Goal: Task Accomplishment & Management: Complete application form

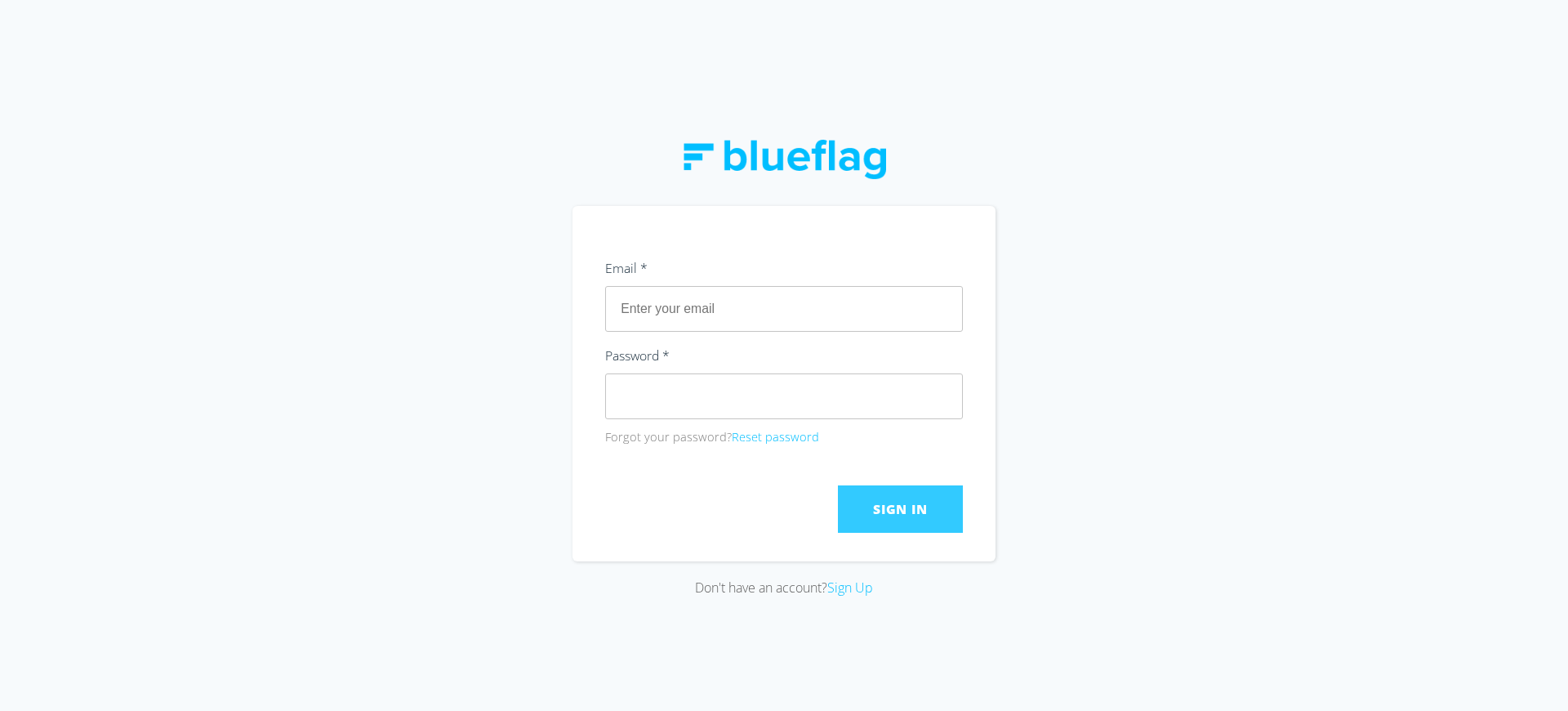
click at [900, 508] on span "Sign In" at bounding box center [899, 509] width 53 height 18
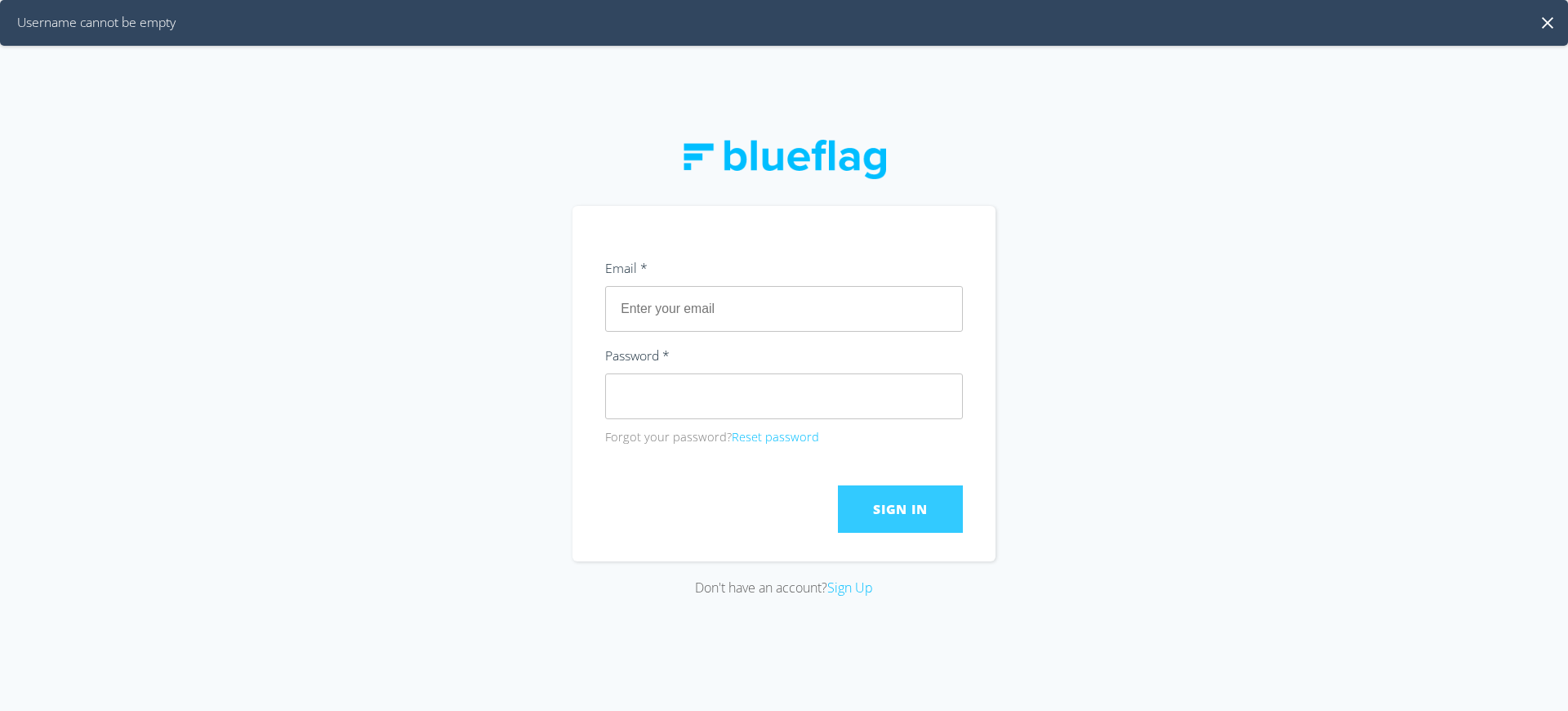
click at [900, 508] on span "Sign In" at bounding box center [899, 509] width 53 height 18
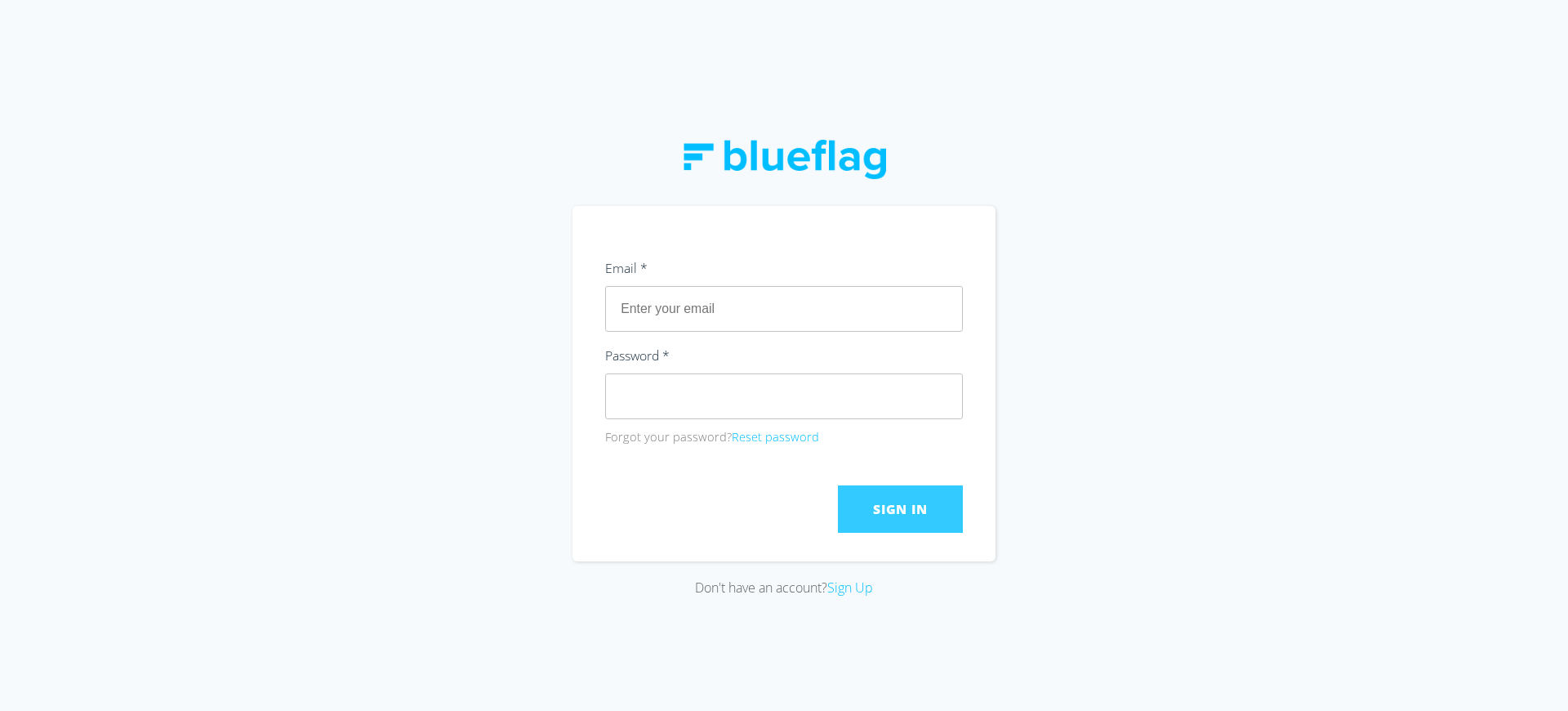
click at [900, 508] on span "Sign In" at bounding box center [899, 509] width 53 height 18
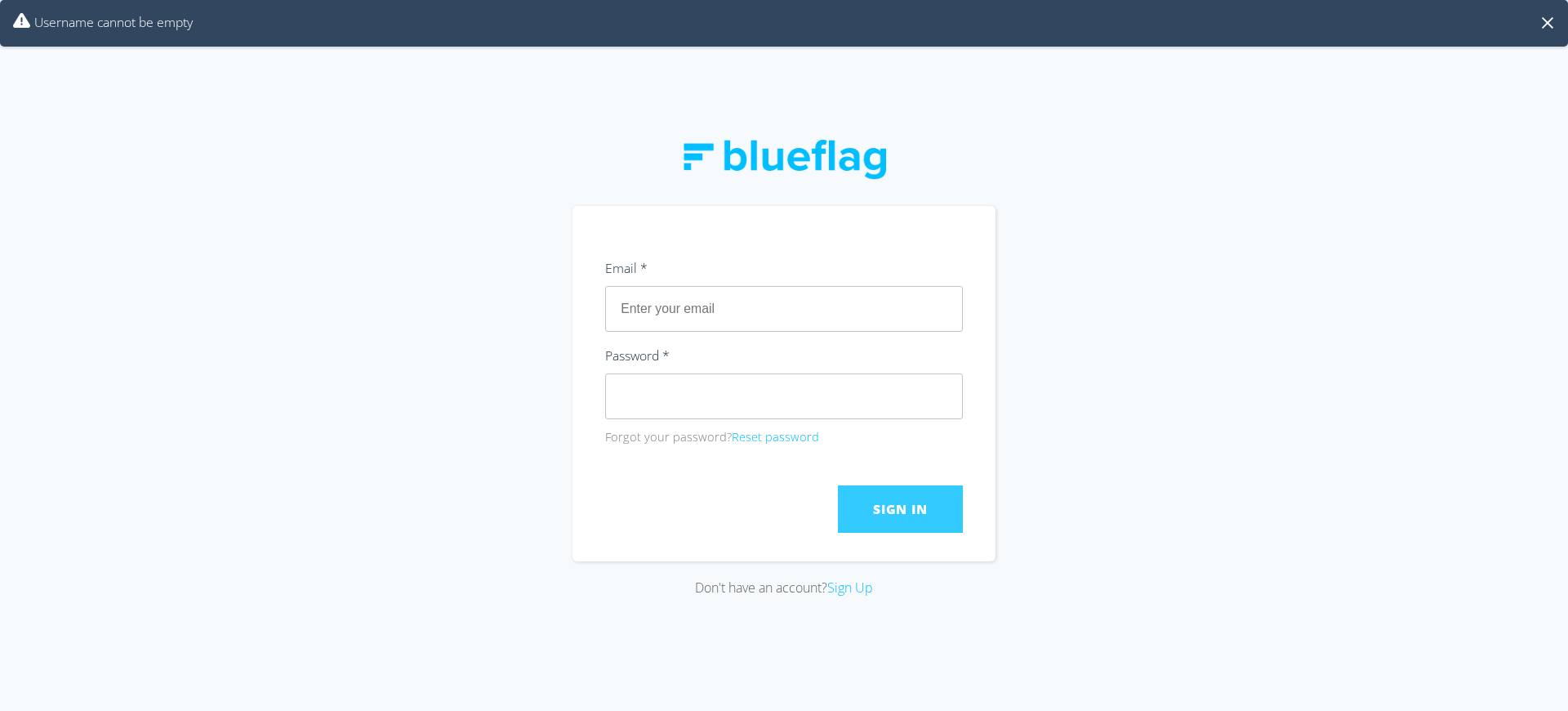
click at [900, 508] on span "Sign In" at bounding box center [899, 509] width 53 height 18
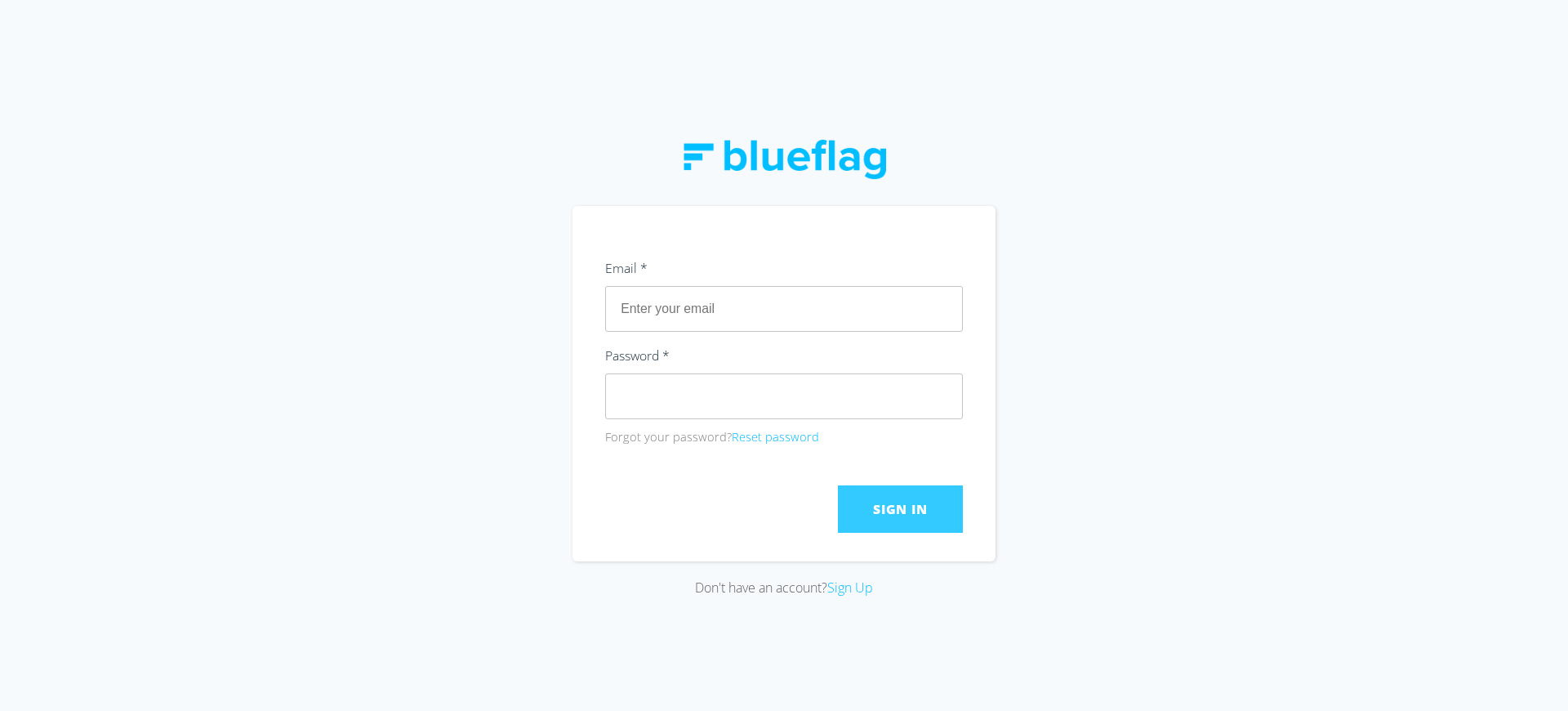
click at [900, 508] on span "Sign In" at bounding box center [899, 509] width 53 height 18
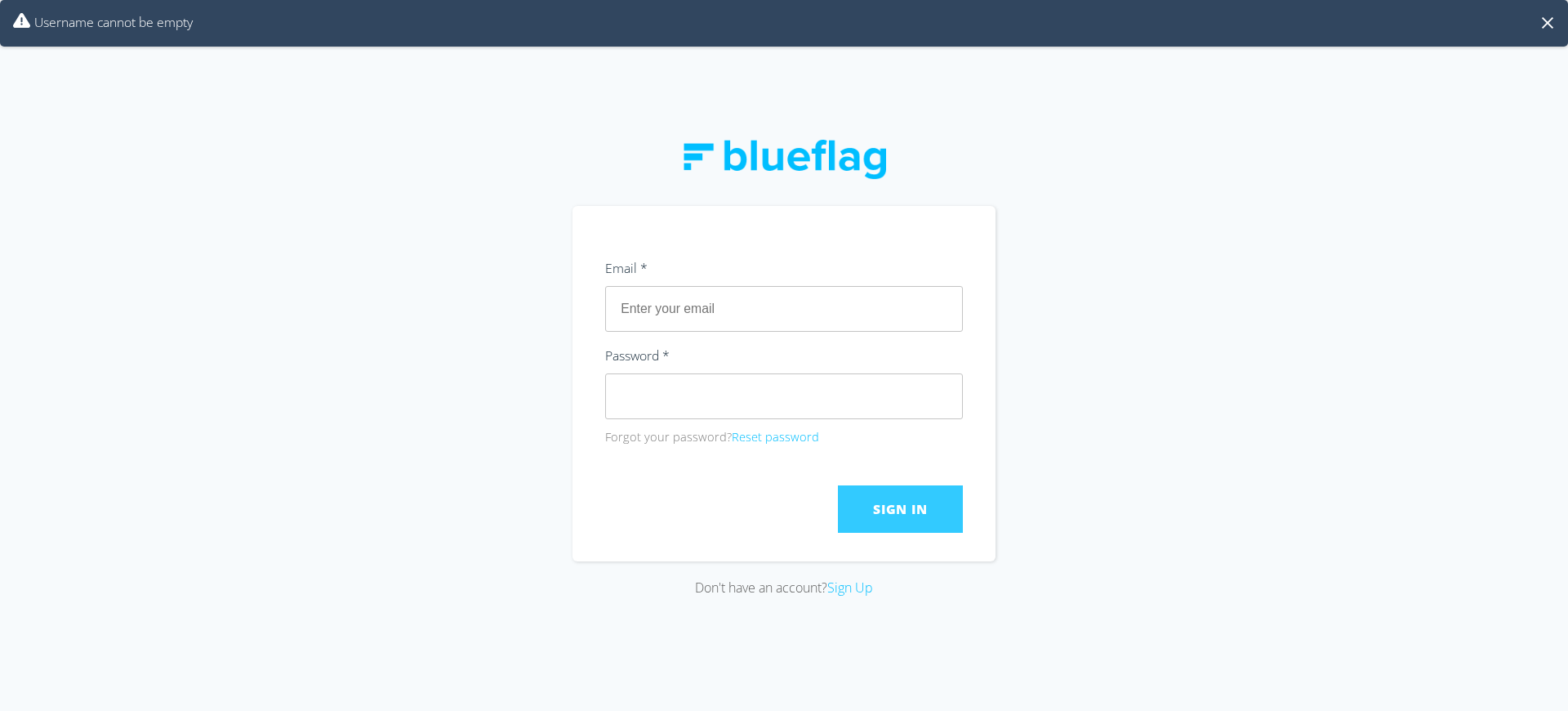
click at [900, 508] on span "Sign In" at bounding box center [899, 509] width 53 height 18
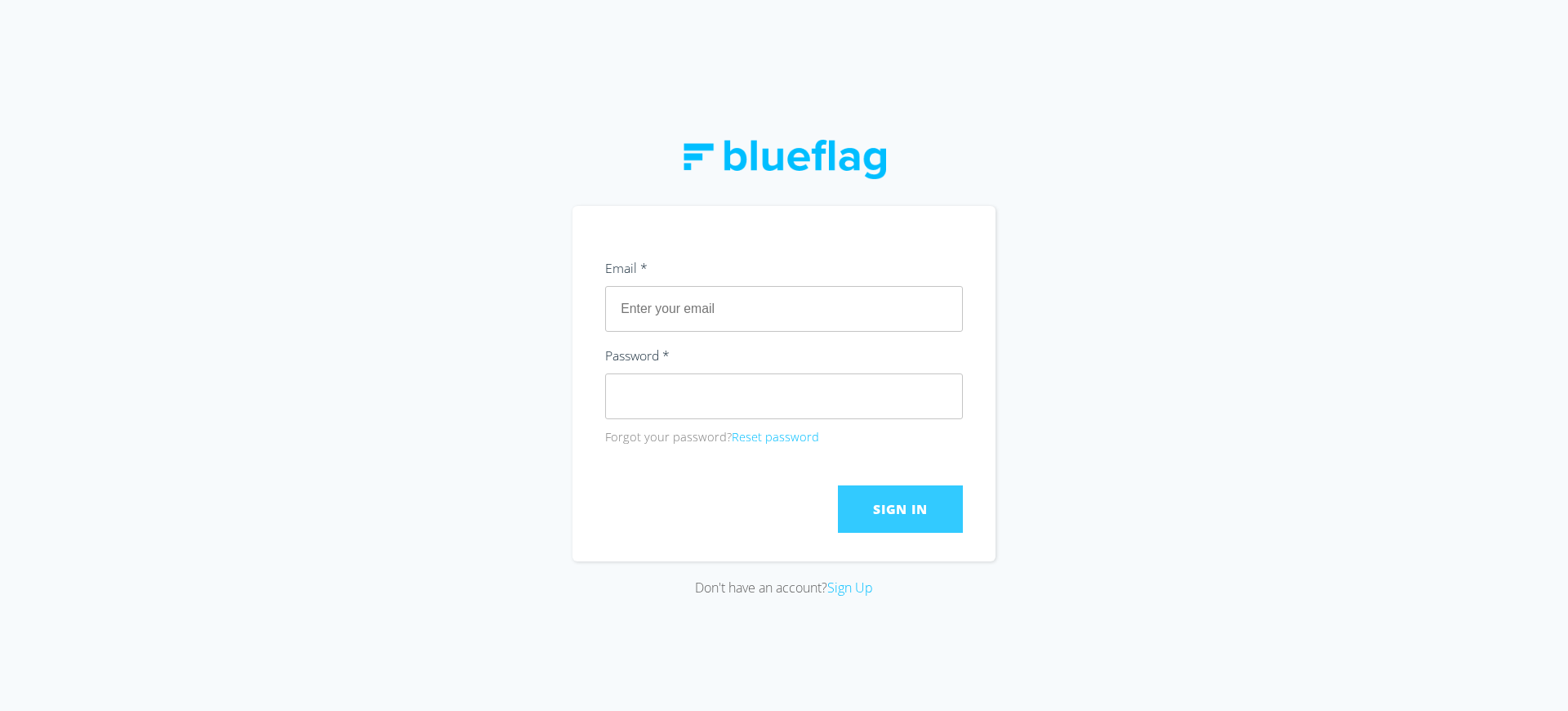
click at [900, 508] on span "Sign In" at bounding box center [899, 509] width 53 height 18
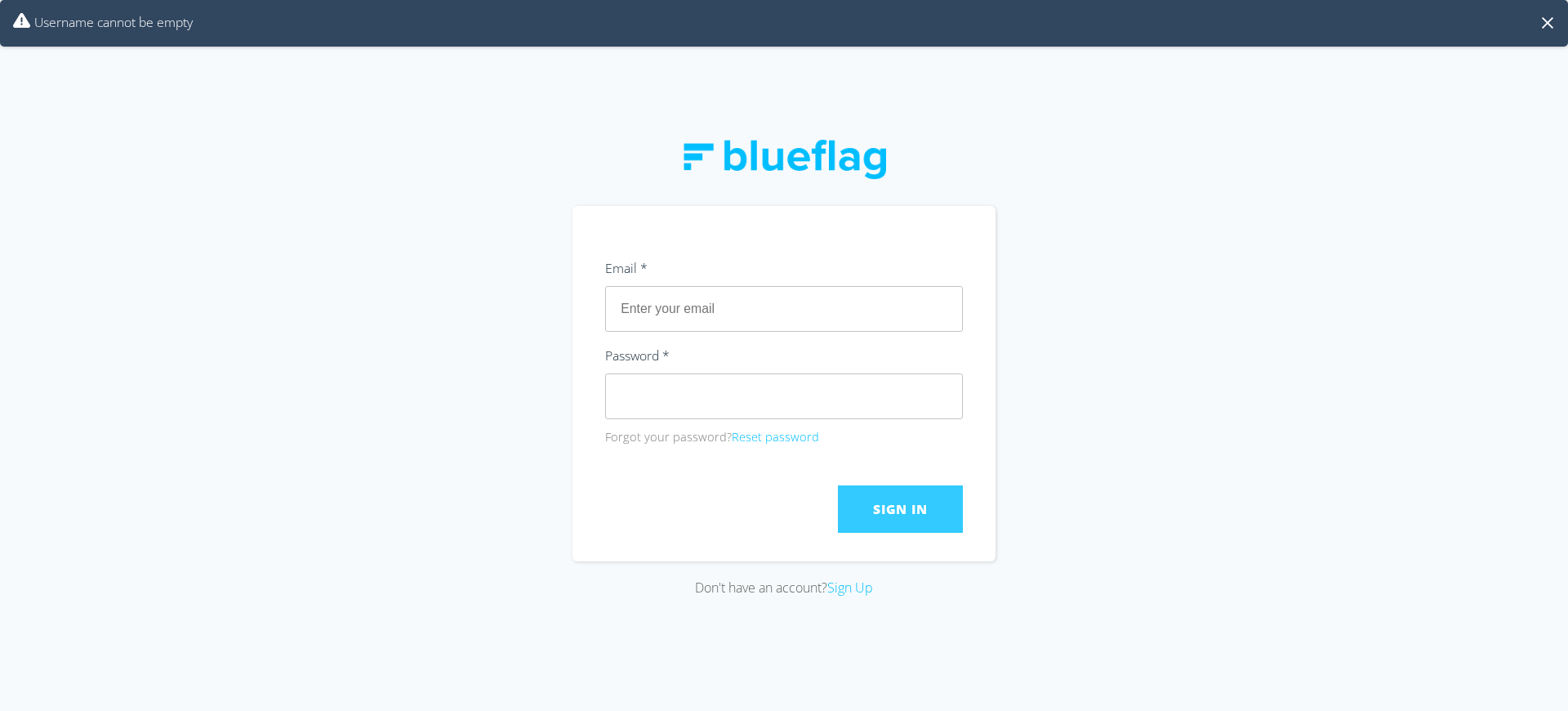
click at [900, 508] on span "Sign In" at bounding box center [899, 509] width 53 height 18
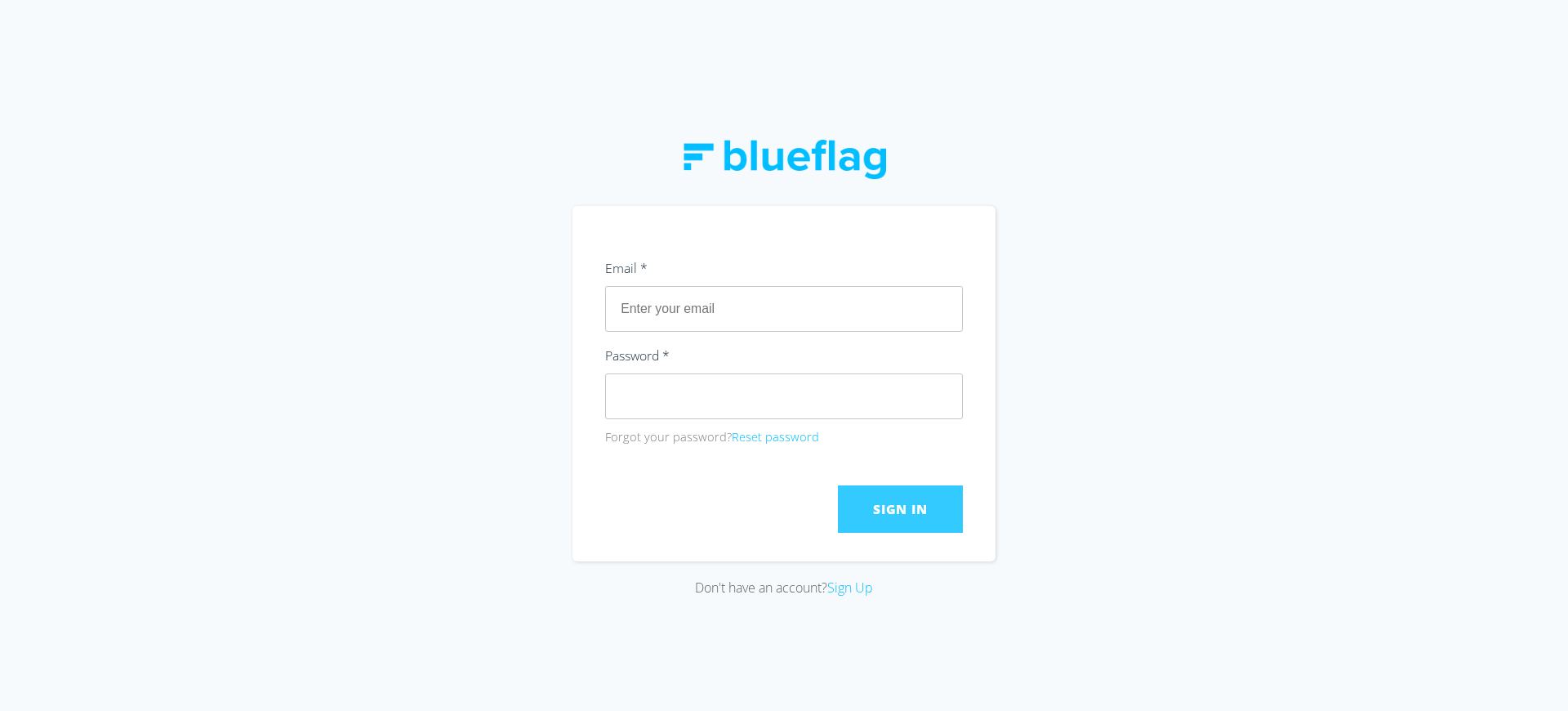
click at [900, 508] on span "Sign In" at bounding box center [899, 509] width 53 height 18
click at [854, 585] on link "Sign Up" at bounding box center [850, 588] width 45 height 18
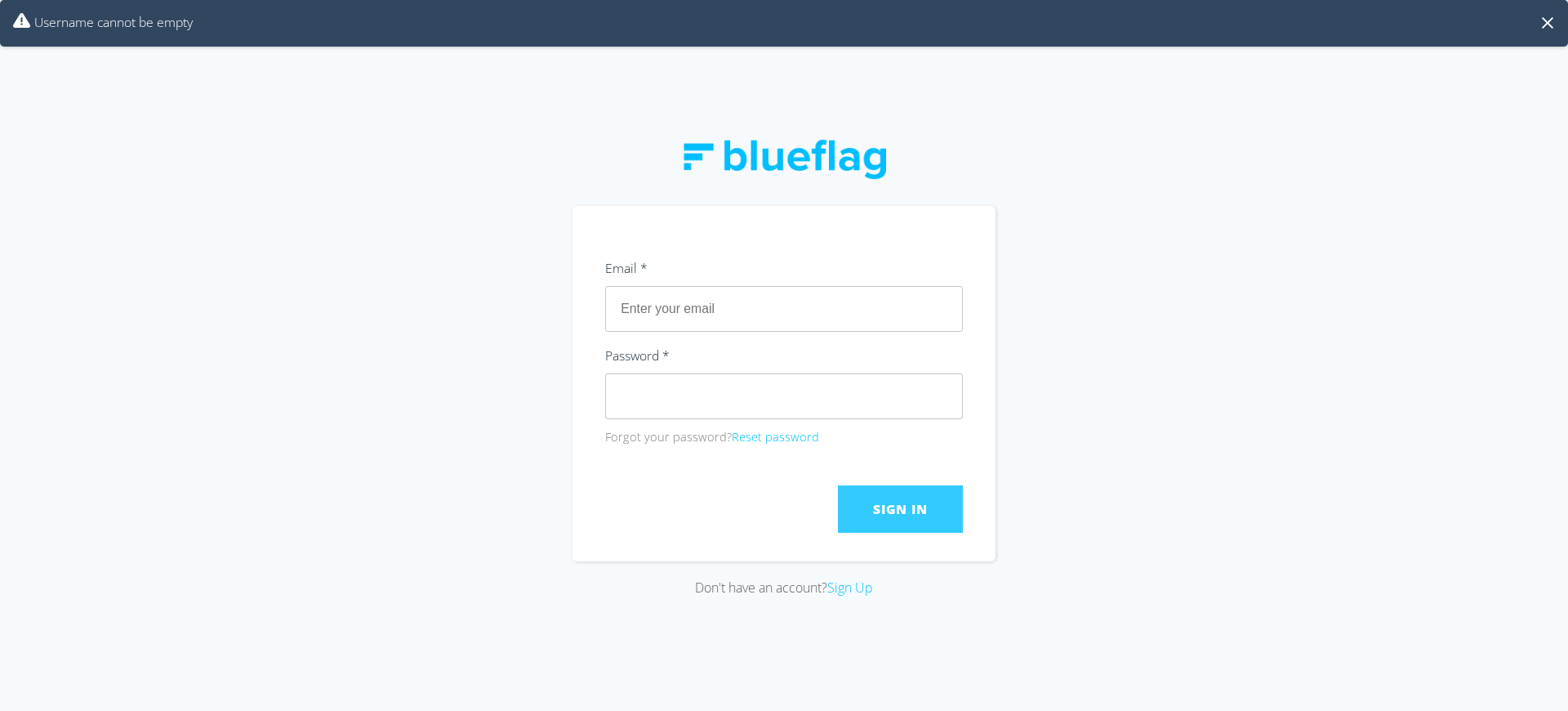
click at [900, 508] on span "Sign In" at bounding box center [899, 509] width 53 height 18
click at [854, 585] on link "Sign Up" at bounding box center [850, 588] width 45 height 18
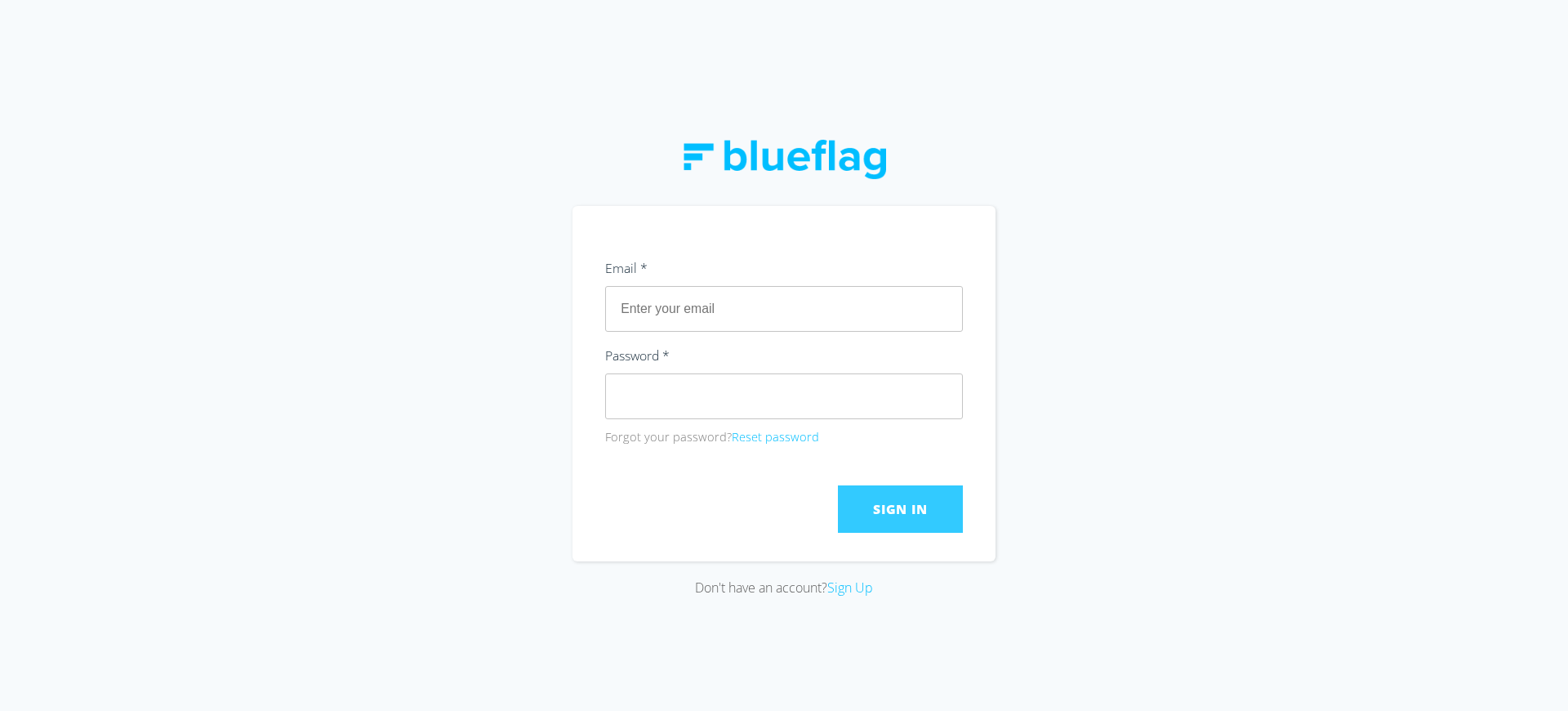
click at [900, 508] on span "Sign In" at bounding box center [899, 509] width 53 height 18
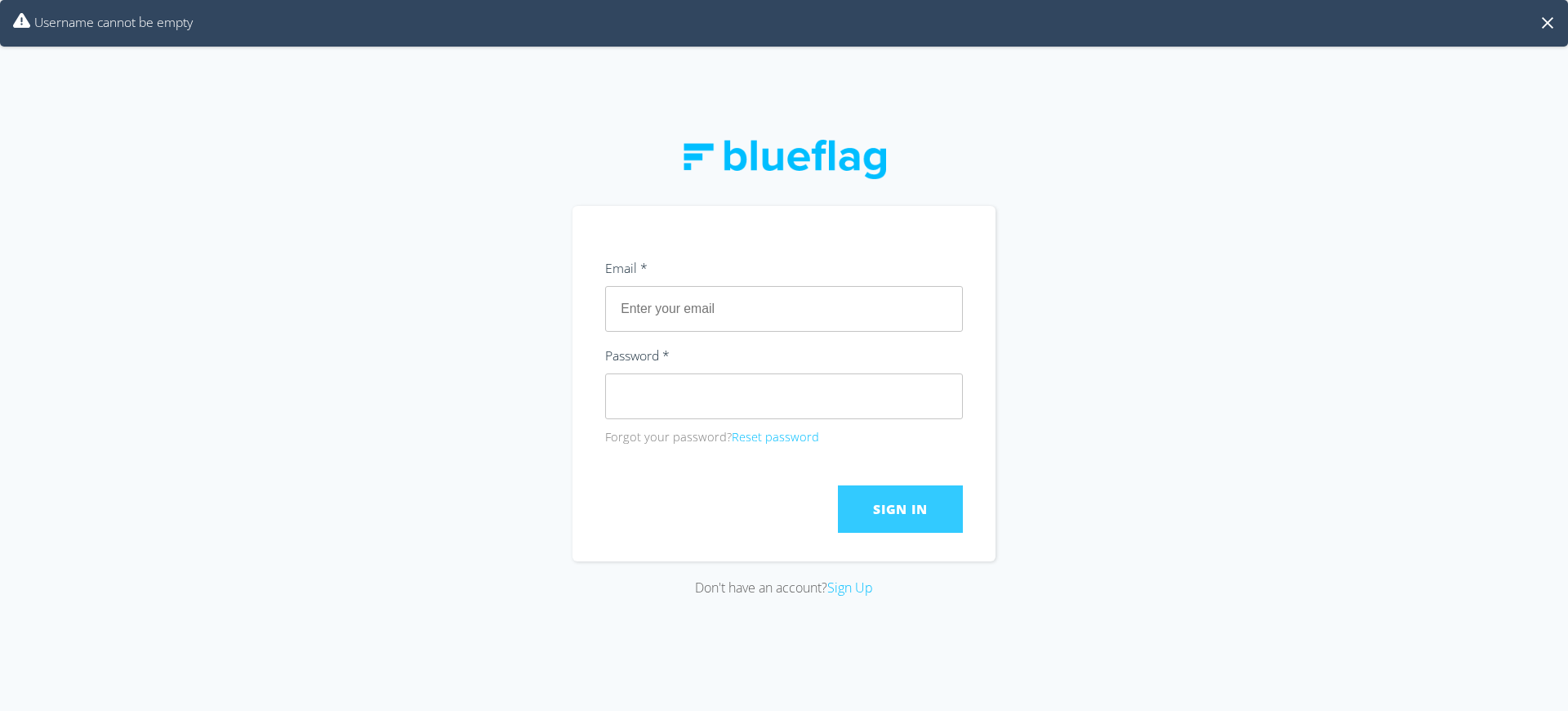
click at [900, 508] on span "Sign In" at bounding box center [899, 509] width 53 height 18
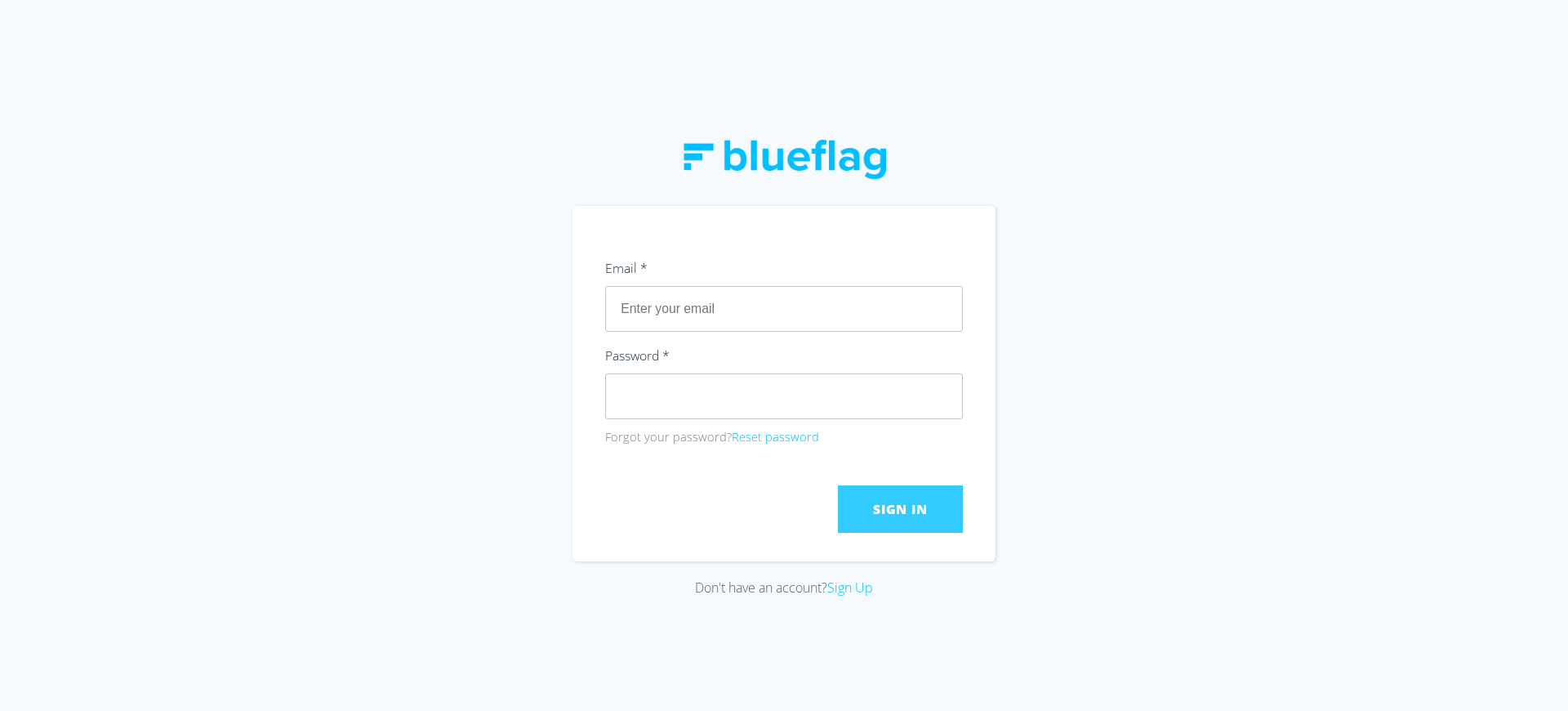
click at [900, 508] on span "Sign In" at bounding box center [899, 509] width 53 height 18
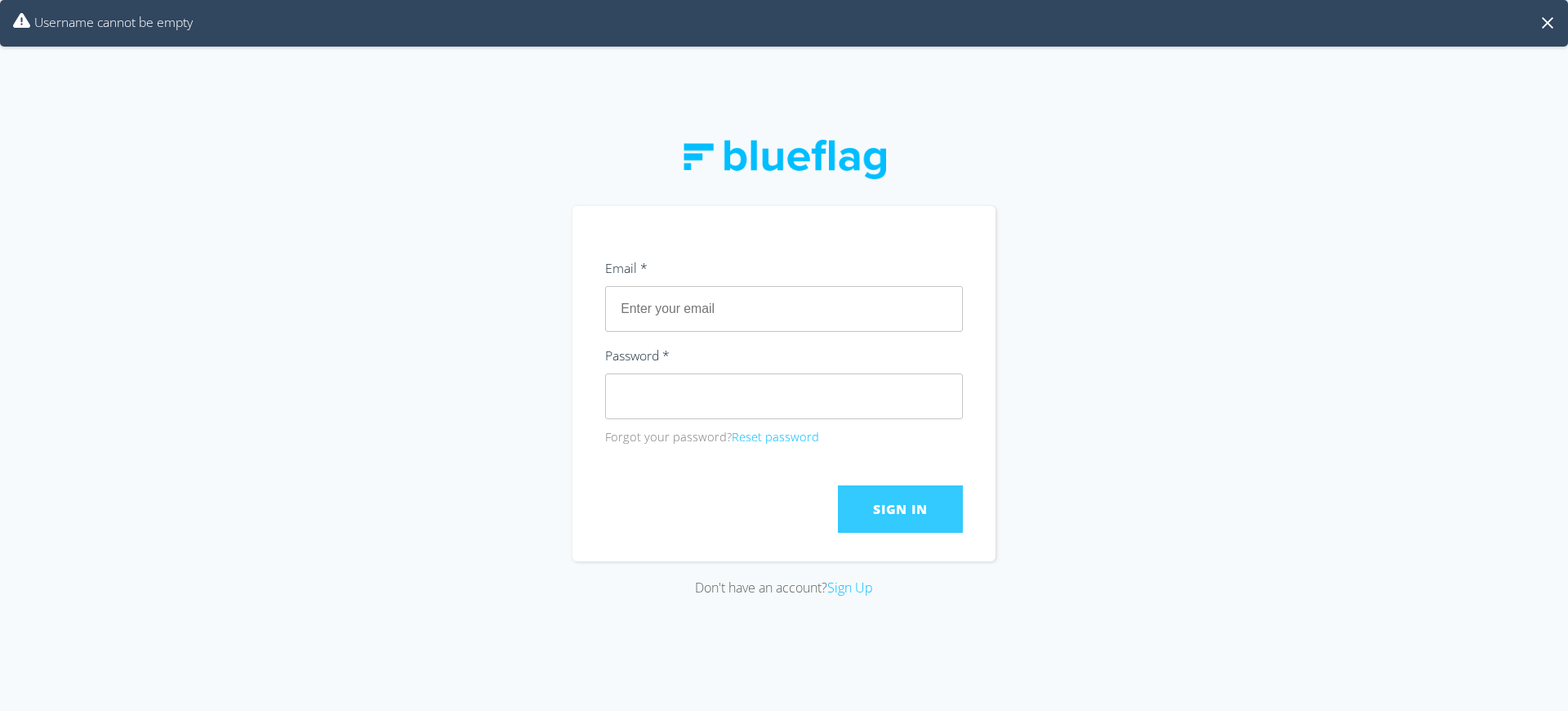
click at [900, 508] on span "Sign In" at bounding box center [899, 509] width 53 height 18
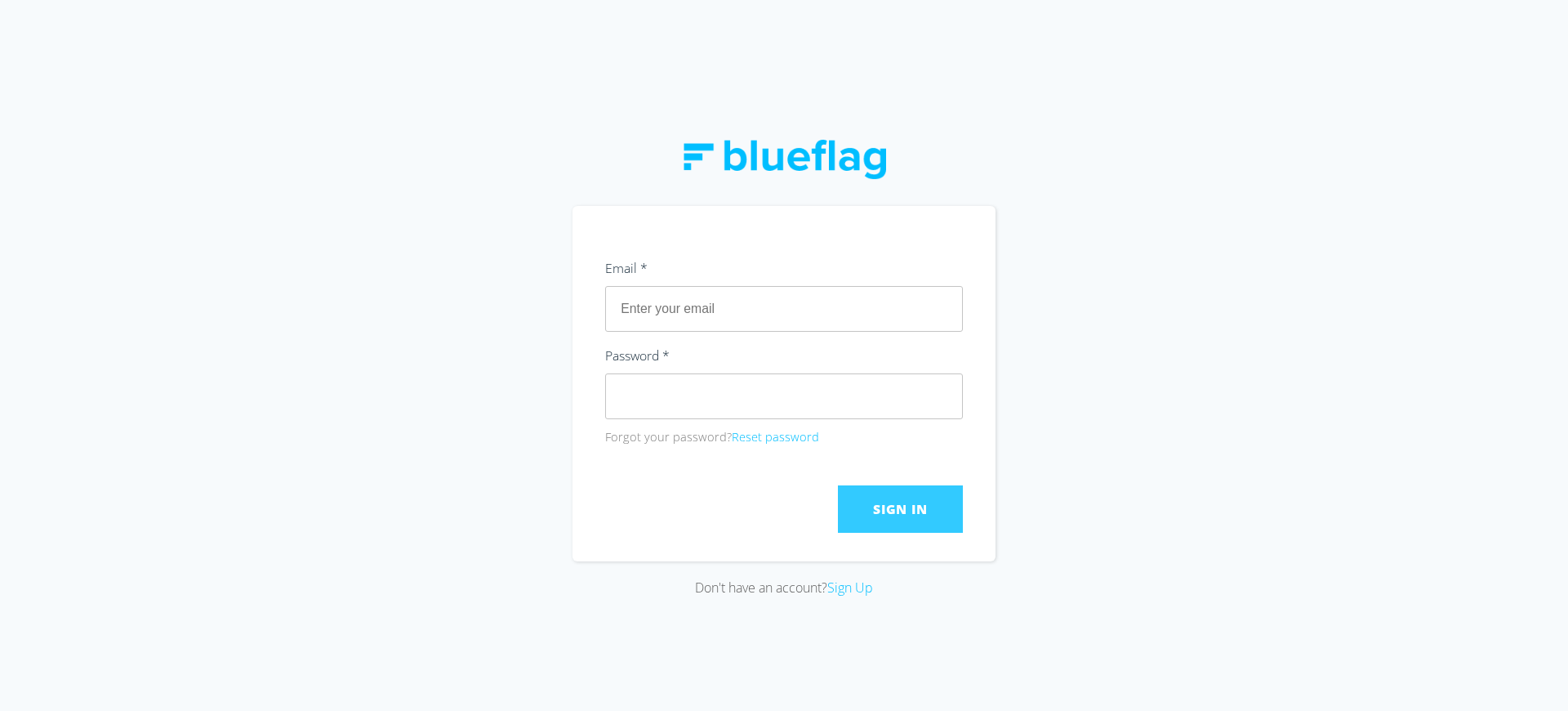
click at [900, 508] on span "Sign In" at bounding box center [899, 509] width 53 height 18
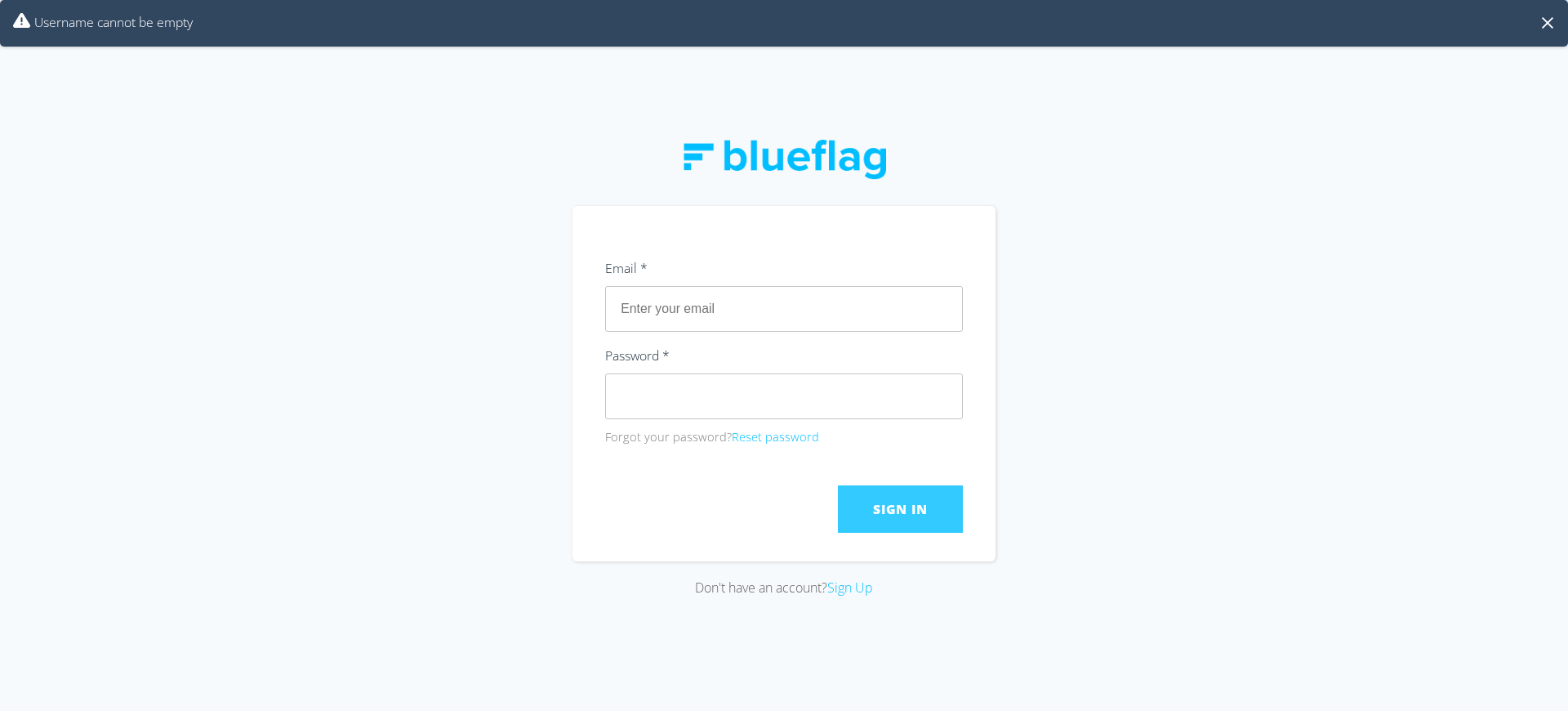
click at [900, 508] on span "Sign In" at bounding box center [899, 509] width 53 height 18
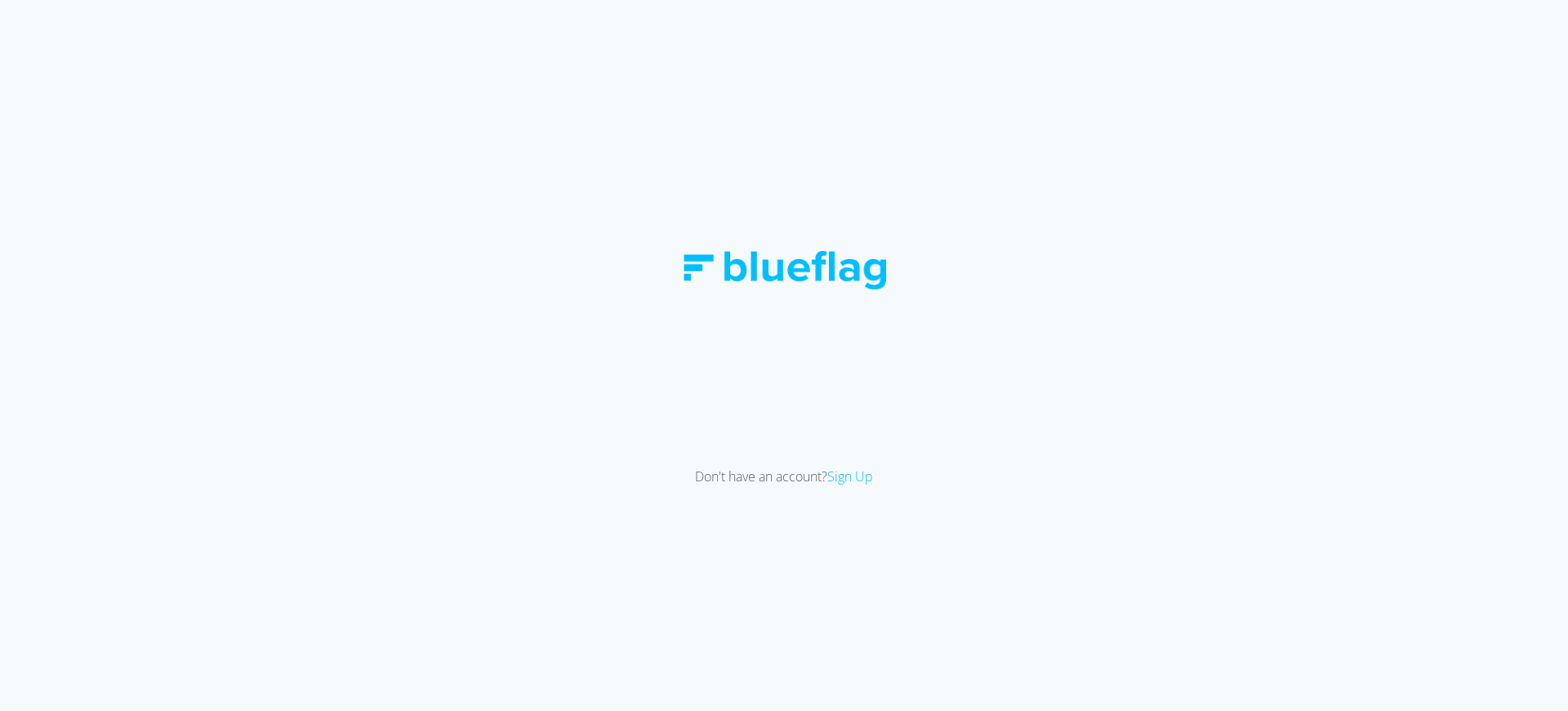
click at [854, 474] on link "Sign Up" at bounding box center [850, 476] width 45 height 18
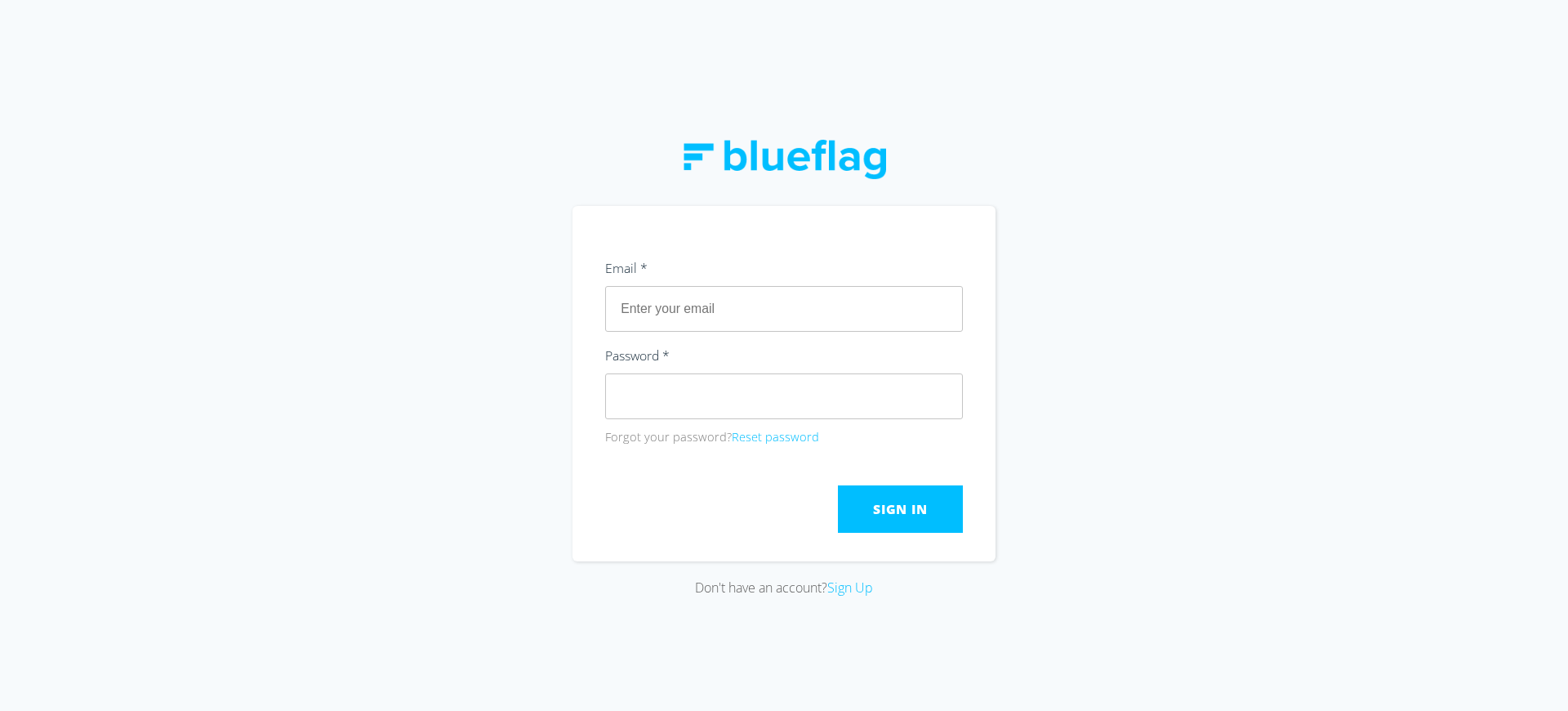
click at [854, 585] on link "Sign Up" at bounding box center [850, 588] width 45 height 18
click at [900, 508] on span "Sign In" at bounding box center [899, 509] width 53 height 18
click at [854, 585] on link "Sign Up" at bounding box center [850, 588] width 45 height 18
